Goal: Navigation & Orientation: Find specific page/section

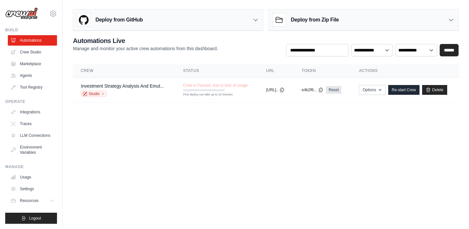
click at [238, 16] on div "Deploy from GitHub" at bounding box center [167, 19] width 189 height 21
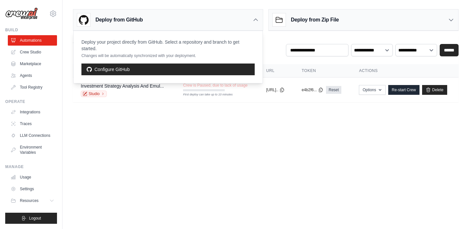
click at [336, 13] on div "Deploy from Zip File" at bounding box center [305, 19] width 66 height 13
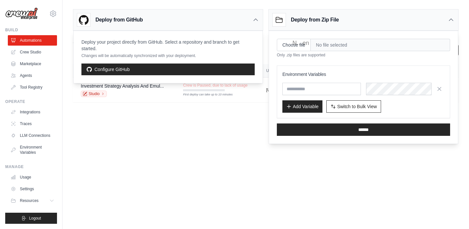
click at [229, 160] on body "[PERSON_NAME][EMAIL_ADDRESS][PERSON_NAME][DOMAIN_NAME] Settings Build Automatio…" at bounding box center [234, 114] width 469 height 229
click at [31, 63] on link "Marketplace" at bounding box center [32, 64] width 49 height 10
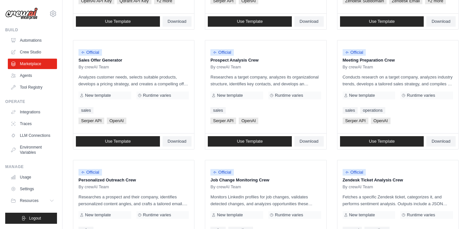
scroll to position [41, 0]
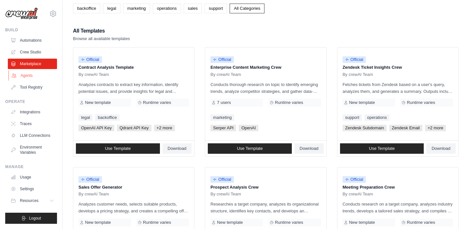
click at [34, 73] on link "Agents" at bounding box center [32, 75] width 49 height 10
